Goal: Information Seeking & Learning: Learn about a topic

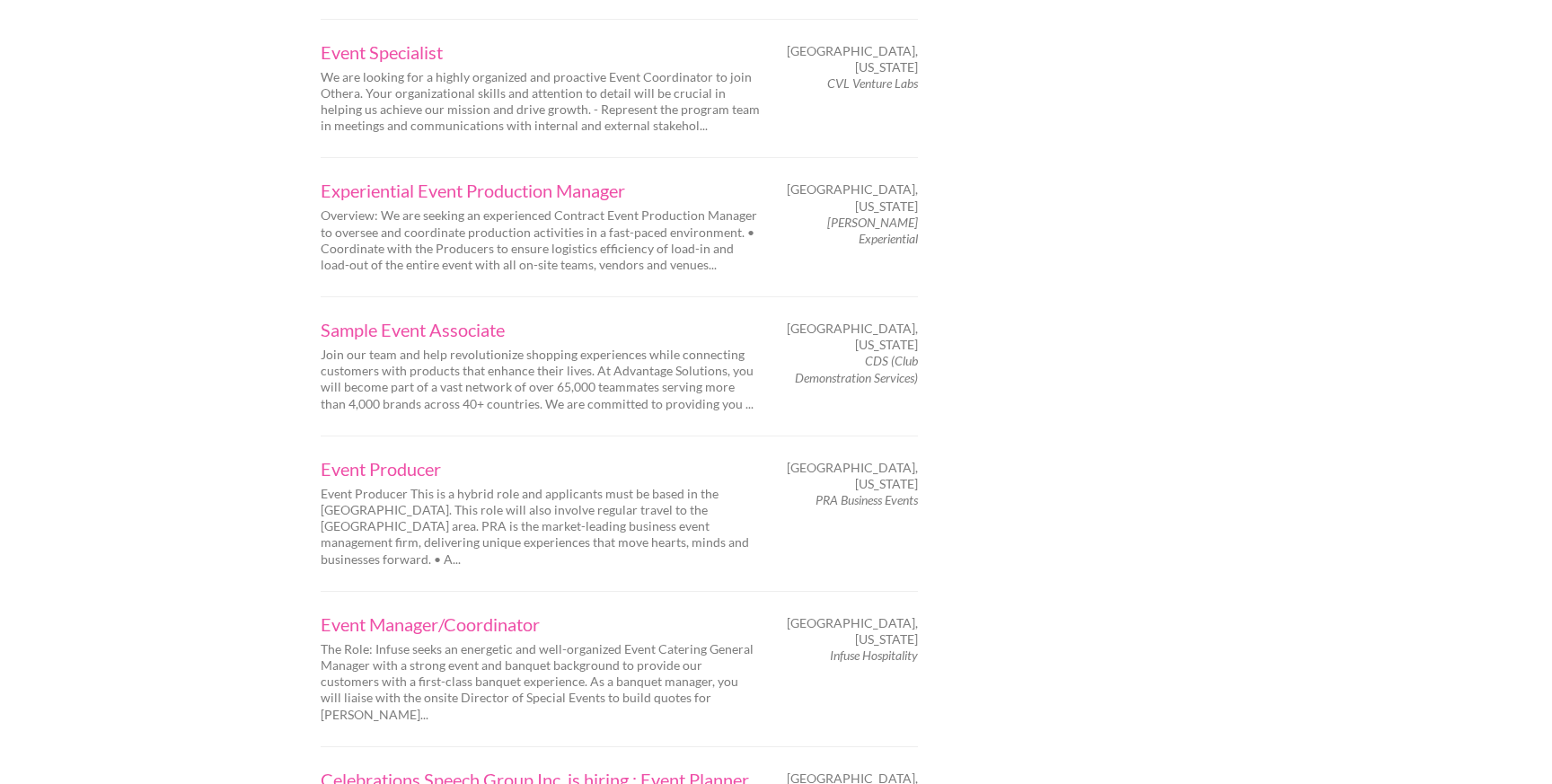
scroll to position [2288, 0]
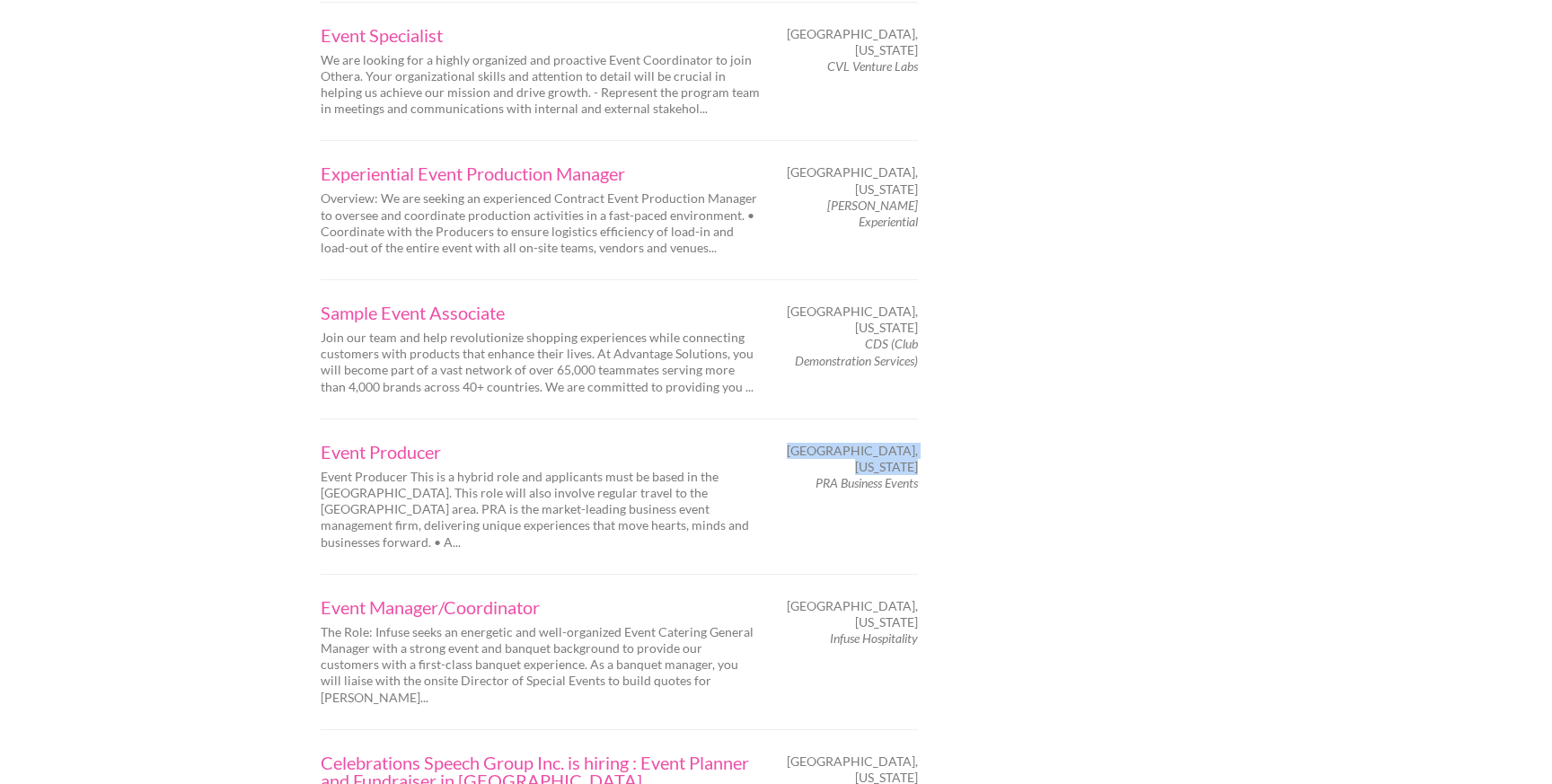
drag, startPoint x: 812, startPoint y: 400, endPoint x: 916, endPoint y: 411, distance: 104.6
click at [916, 443] on div "Event Producer Event Producer This is a hybrid role and applicants must be base…" at bounding box center [619, 496] width 629 height 108
click at [792, 445] on div "Event Producer Event Producer This is a hybrid role and applicants must be base…" at bounding box center [619, 496] width 629 height 108
drag, startPoint x: 812, startPoint y: 400, endPoint x: 916, endPoint y: 414, distance: 104.9
click at [916, 443] on div "Event Producer Event Producer This is a hybrid role and applicants must be base…" at bounding box center [619, 496] width 629 height 108
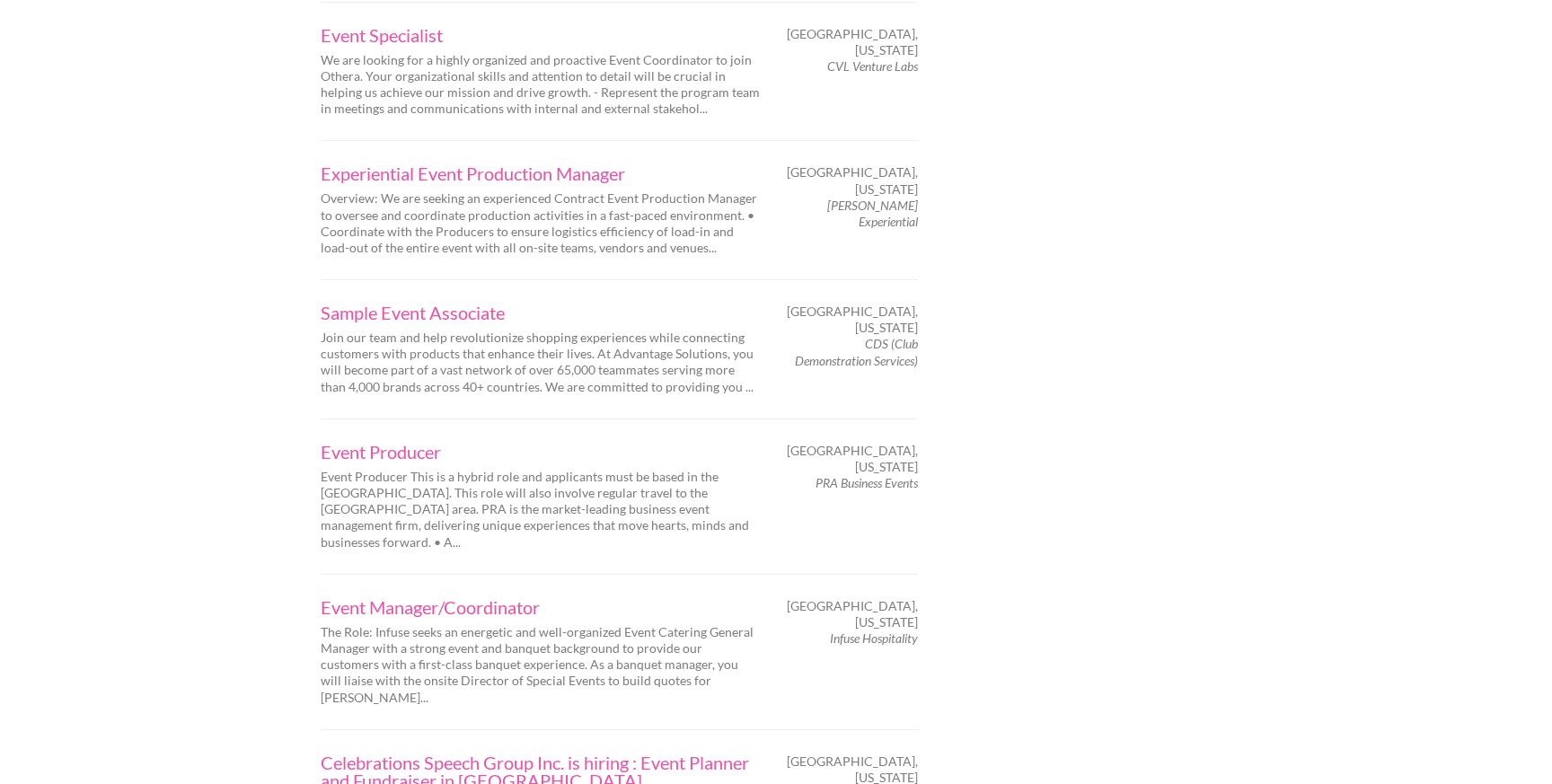
click at [916, 474] on em "PRA Business Events" at bounding box center [866, 481] width 102 height 15
drag, startPoint x: 916, startPoint y: 407, endPoint x: 812, endPoint y: 404, distance: 104.0
click at [815, 474] on em "PRA Business Events" at bounding box center [866, 481] width 102 height 15
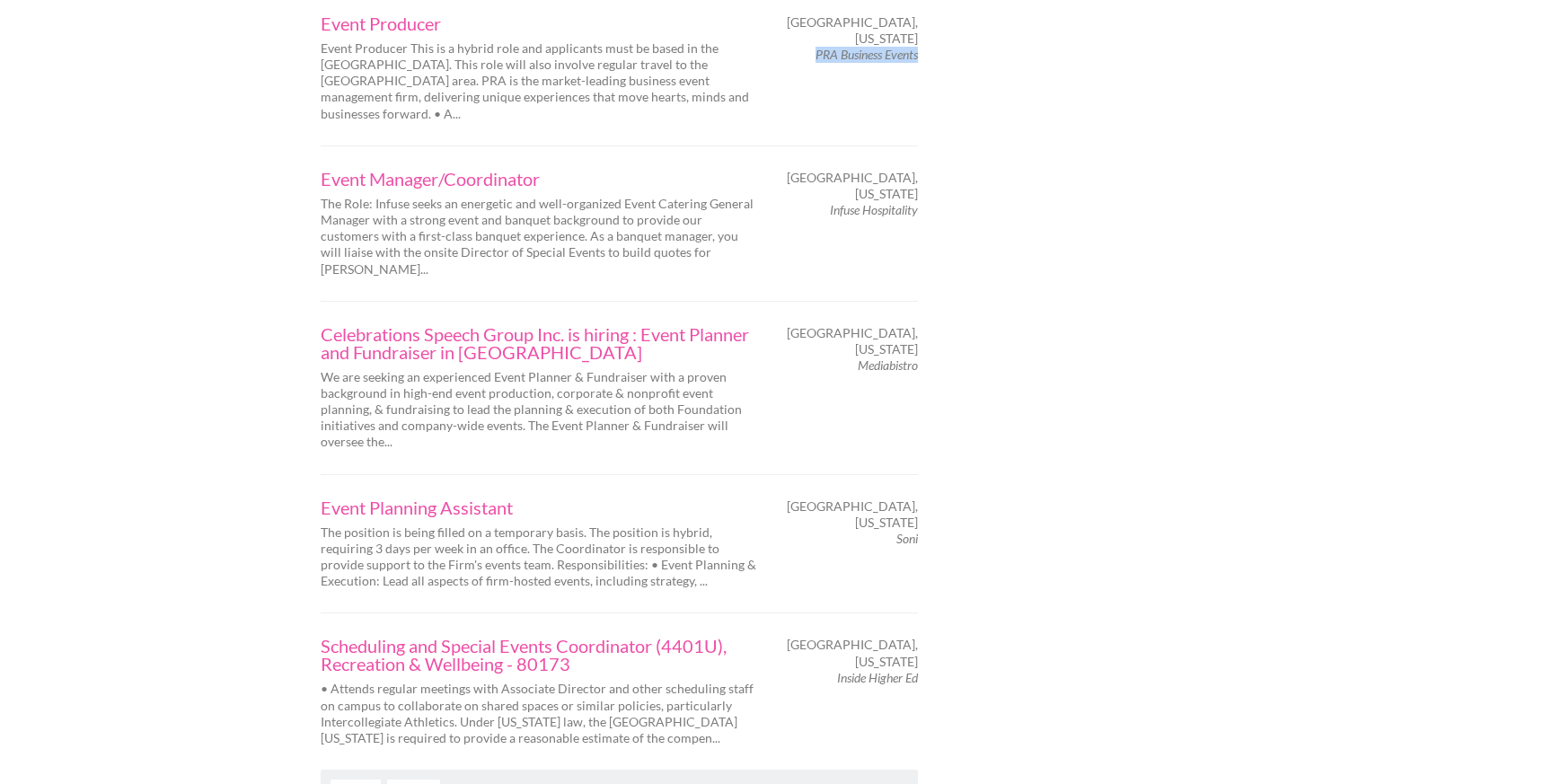
scroll to position [2719, 0]
click at [418, 776] on link "Next" at bounding box center [413, 786] width 53 height 21
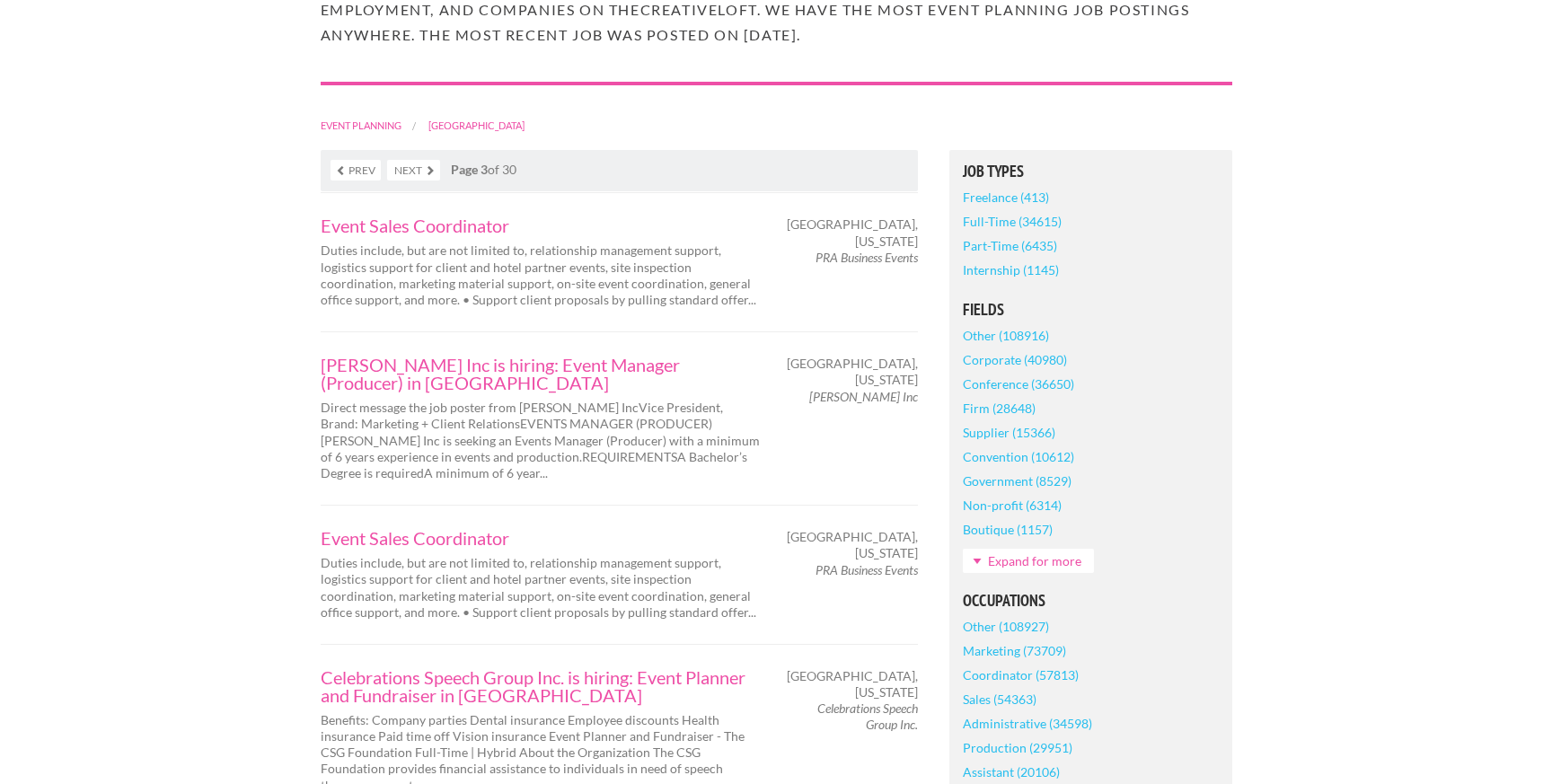
scroll to position [321, 0]
